Goal: Information Seeking & Learning: Learn about a topic

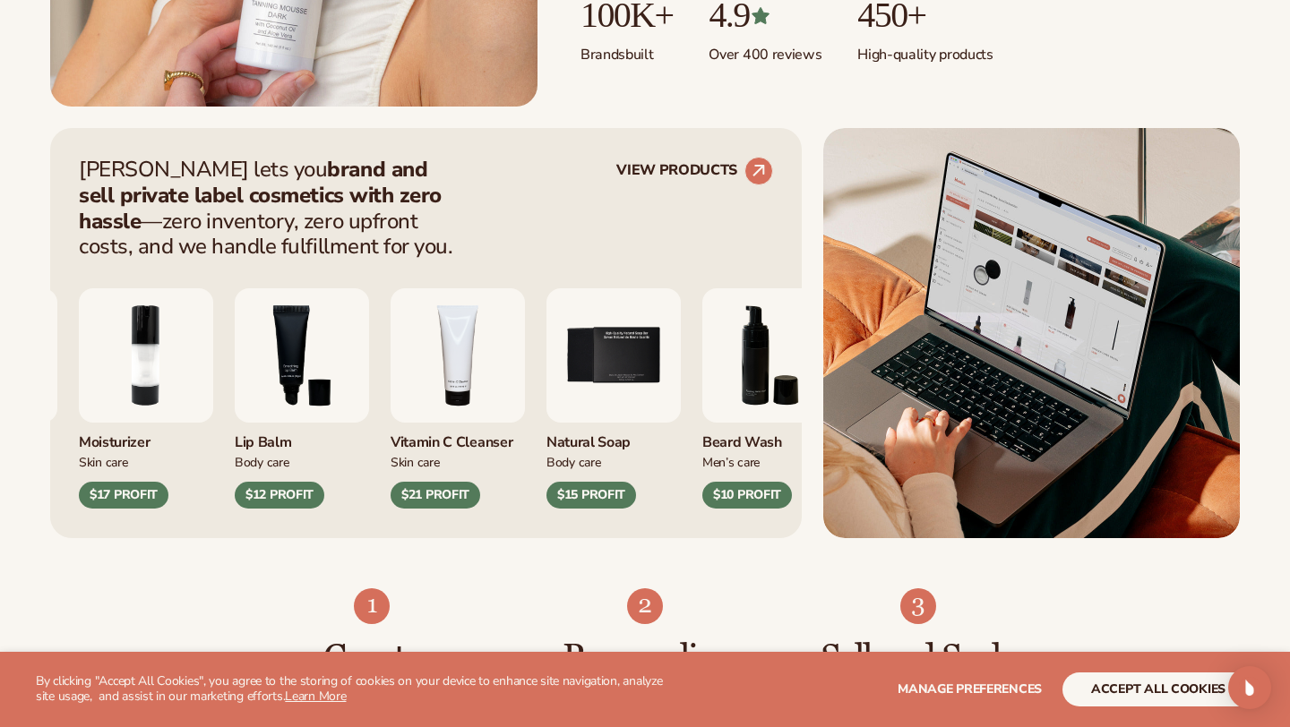
scroll to position [635, 0]
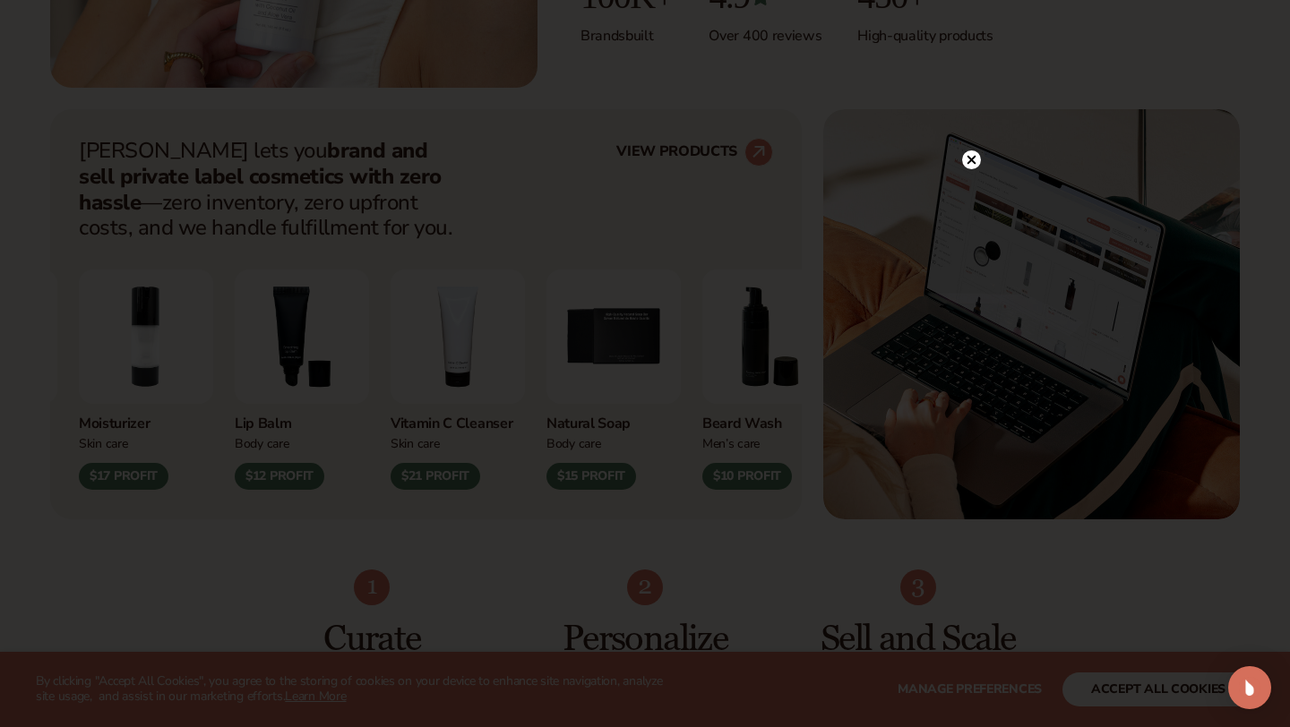
click at [973, 156] on circle at bounding box center [971, 160] width 19 height 19
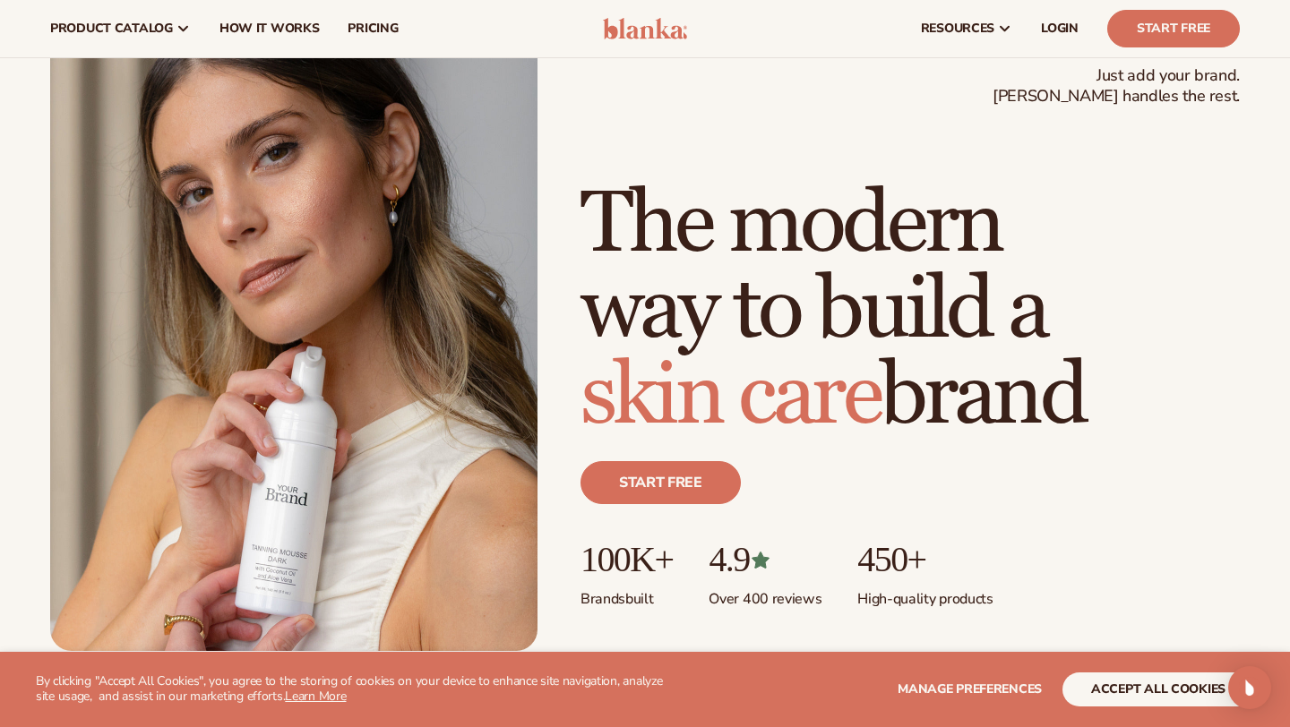
scroll to position [0, 0]
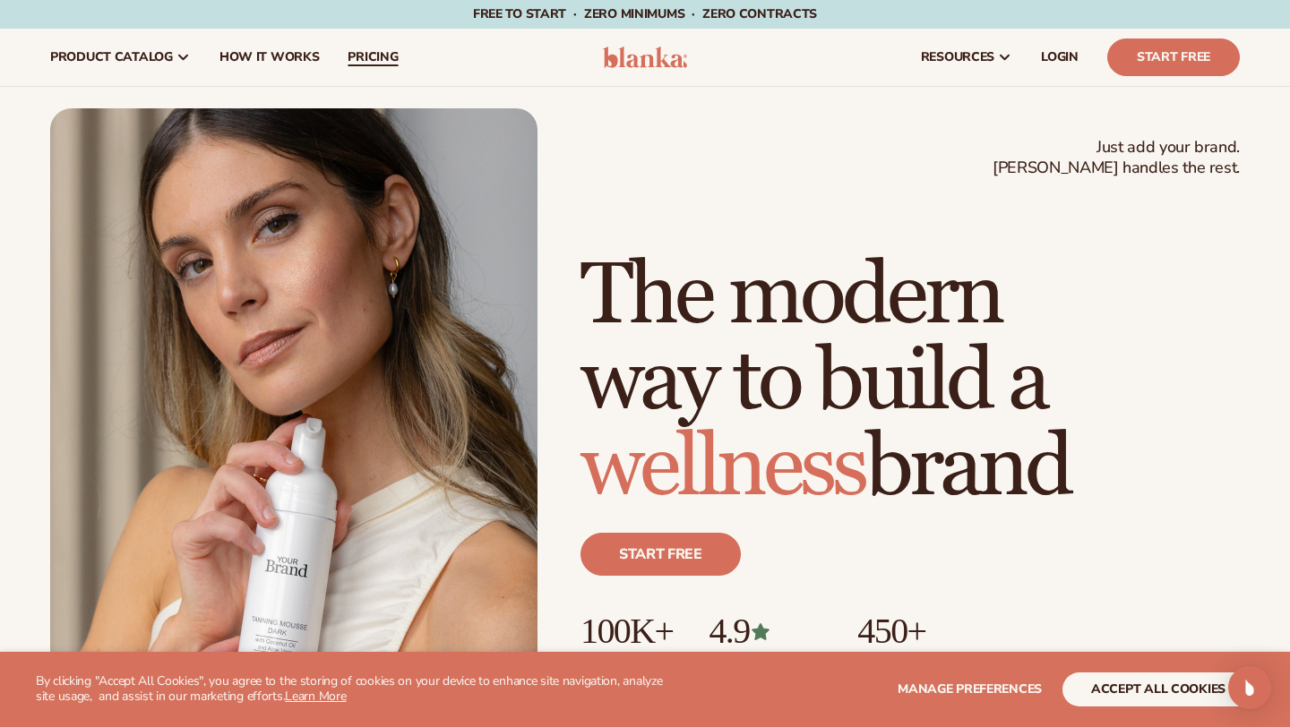
click at [354, 60] on span "pricing" at bounding box center [373, 57] width 50 height 14
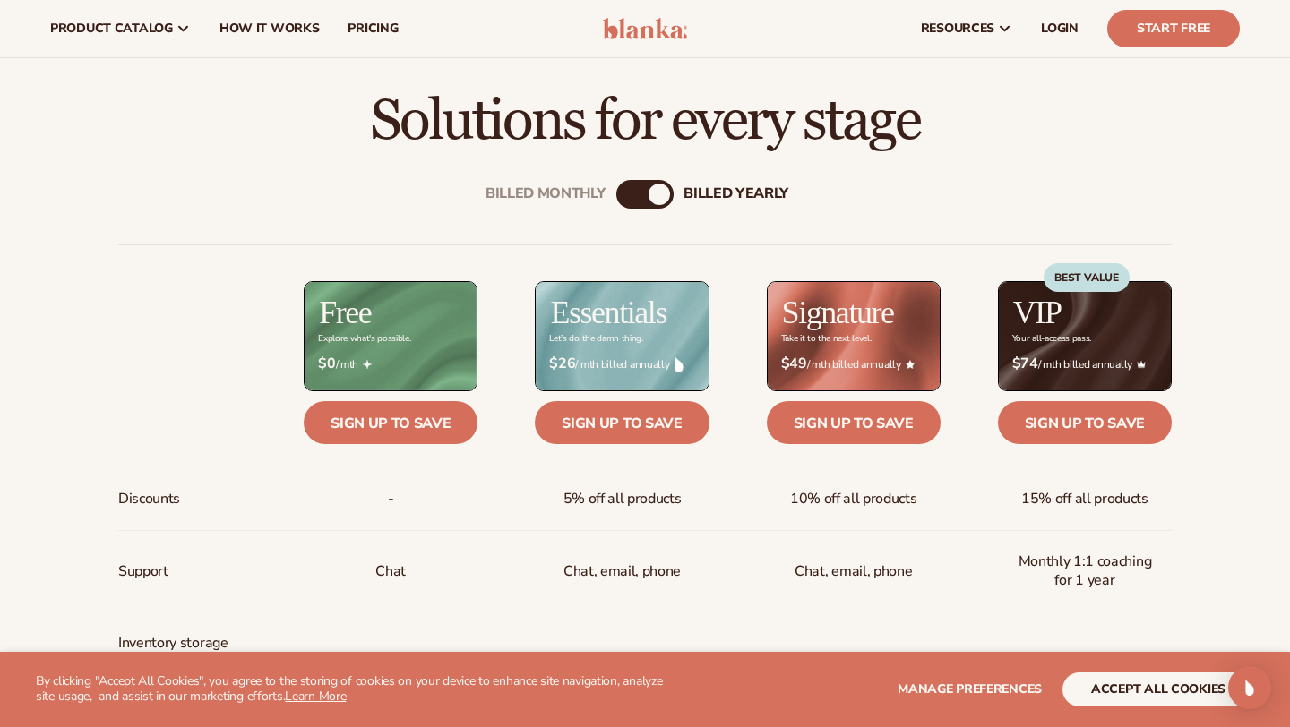
scroll to position [498, 0]
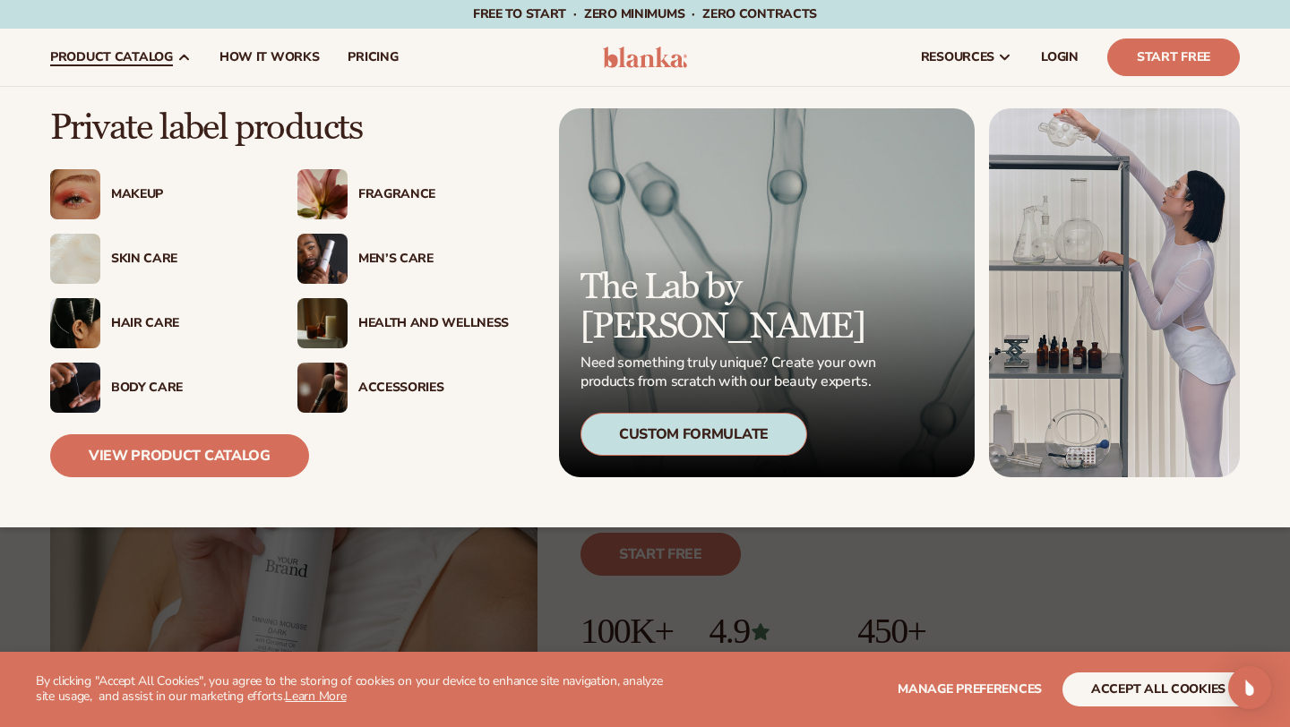
click at [156, 188] on div "Makeup" at bounding box center [186, 194] width 151 height 15
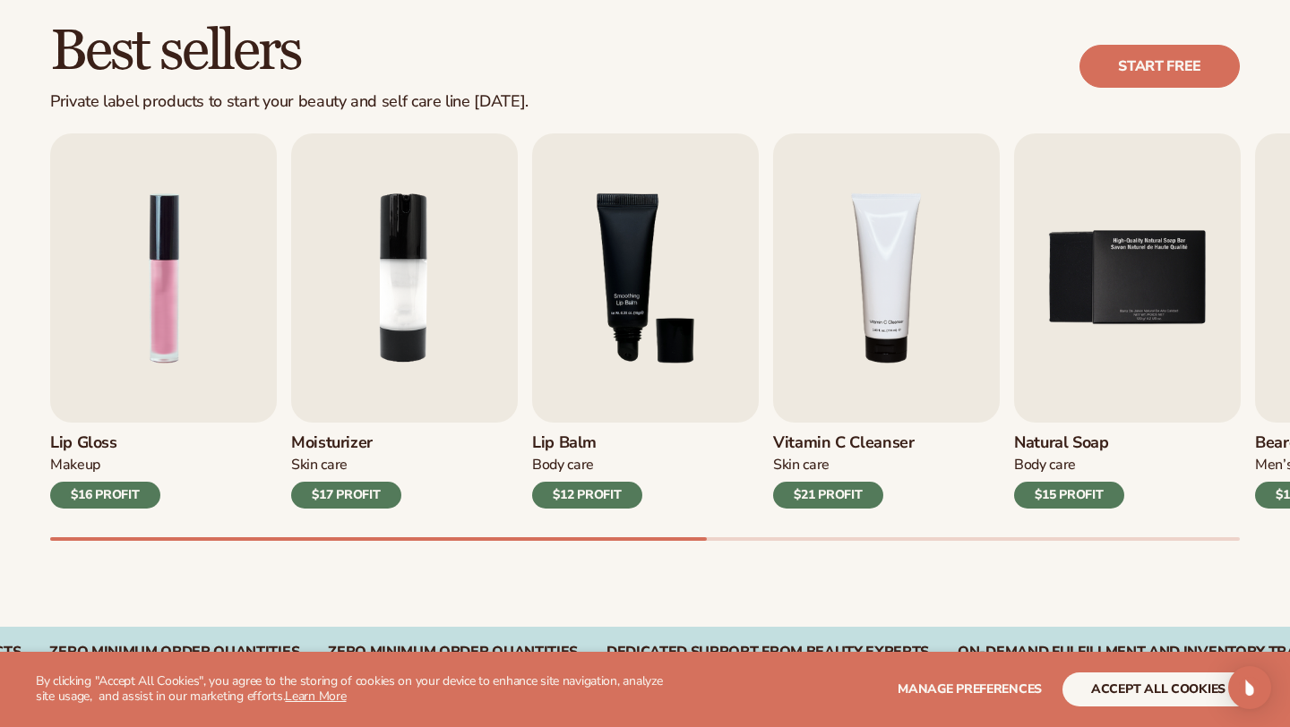
scroll to position [586, 0]
